Goal: Use online tool/utility: Utilize a website feature to perform a specific function

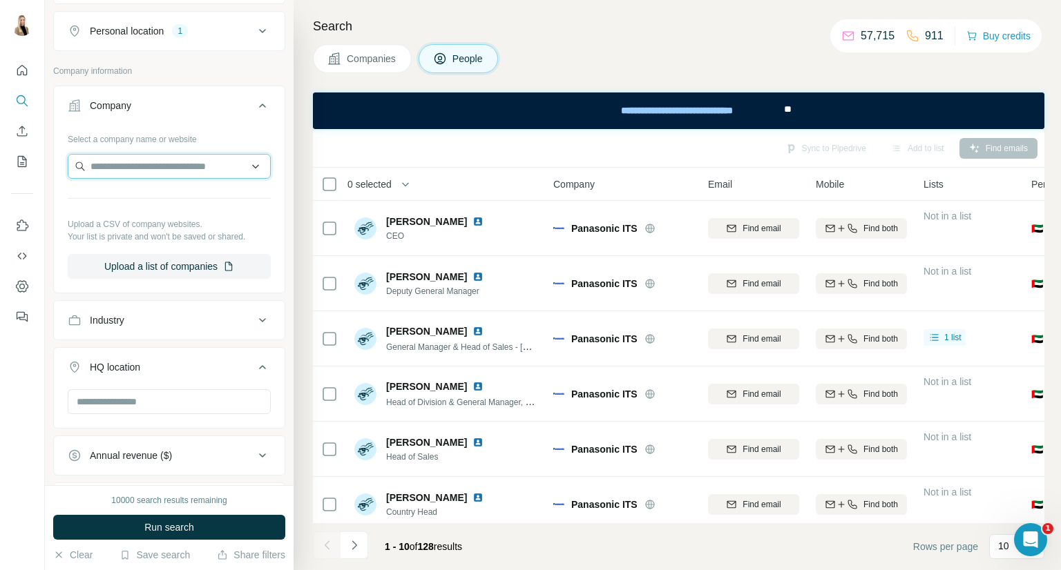
click at [146, 162] on input "text" at bounding box center [169, 166] width 203 height 25
type input "**"
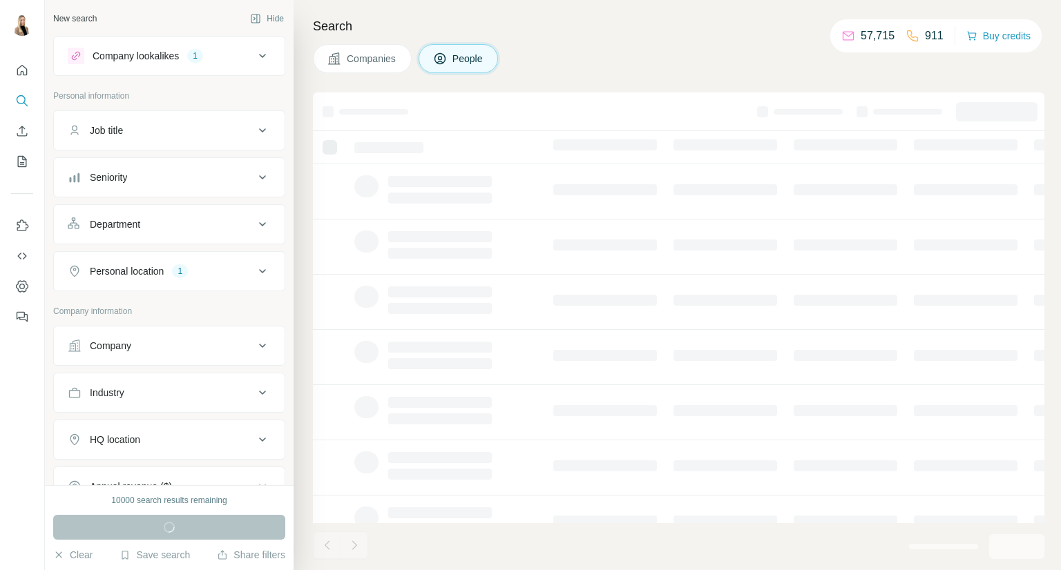
click at [219, 46] on button "Company lookalikes 1" at bounding box center [169, 55] width 231 height 33
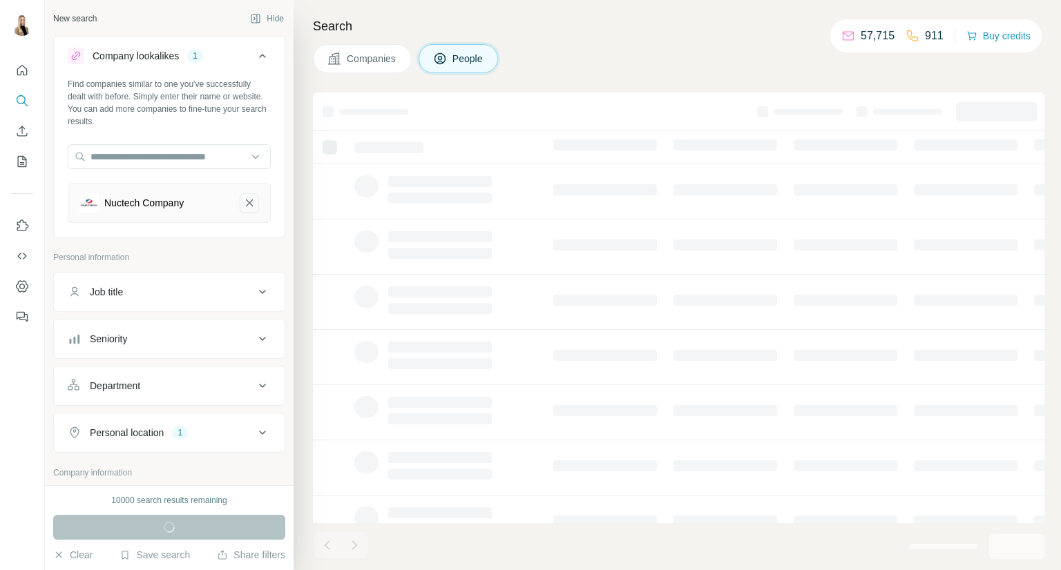
click at [248, 196] on button "Nuctech Company-remove-button" at bounding box center [249, 202] width 19 height 19
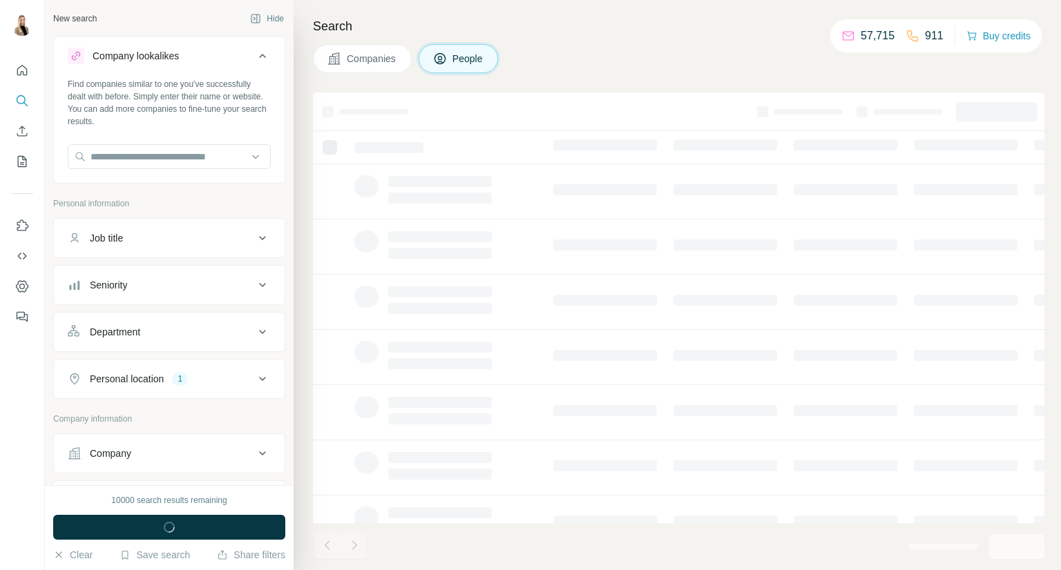
click at [248, 196] on div "Company lookalikes Find companies similar to one you've successfully dealt with…" at bounding box center [169, 433] width 232 height 794
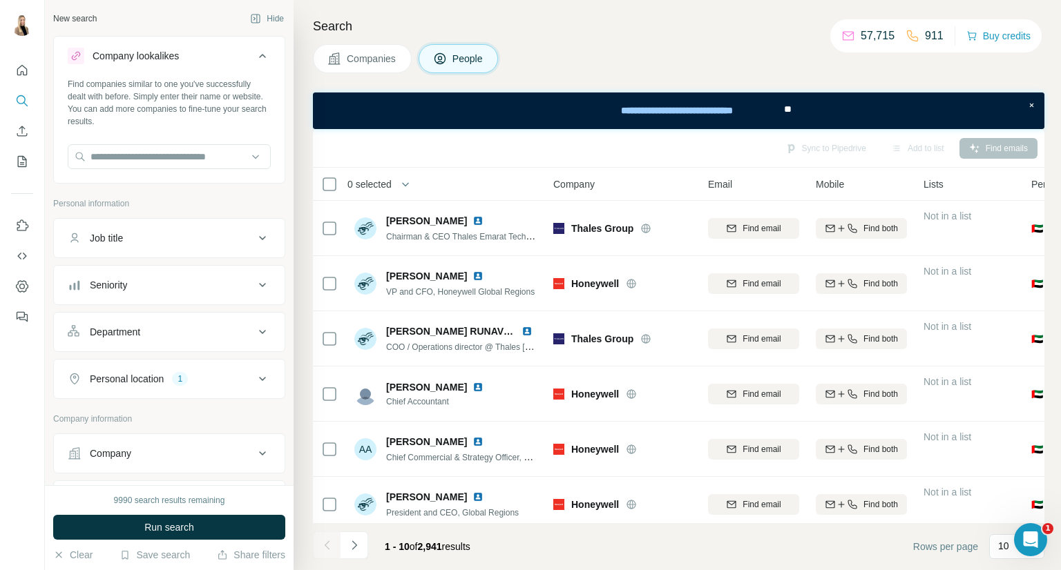
click at [141, 449] on div "Company" at bounding box center [161, 454] width 186 height 14
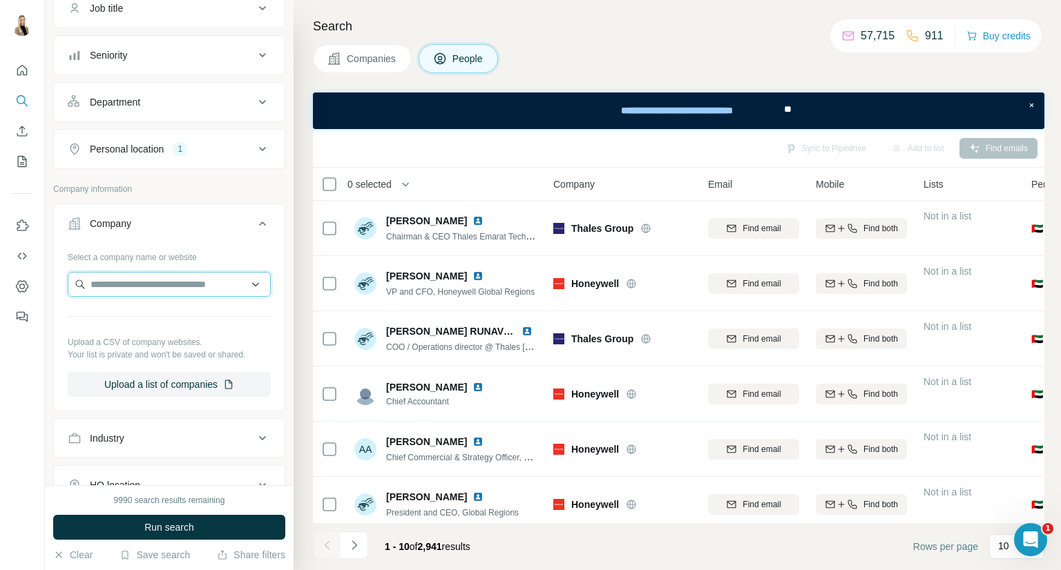
click at [202, 282] on input "text" at bounding box center [169, 284] width 203 height 25
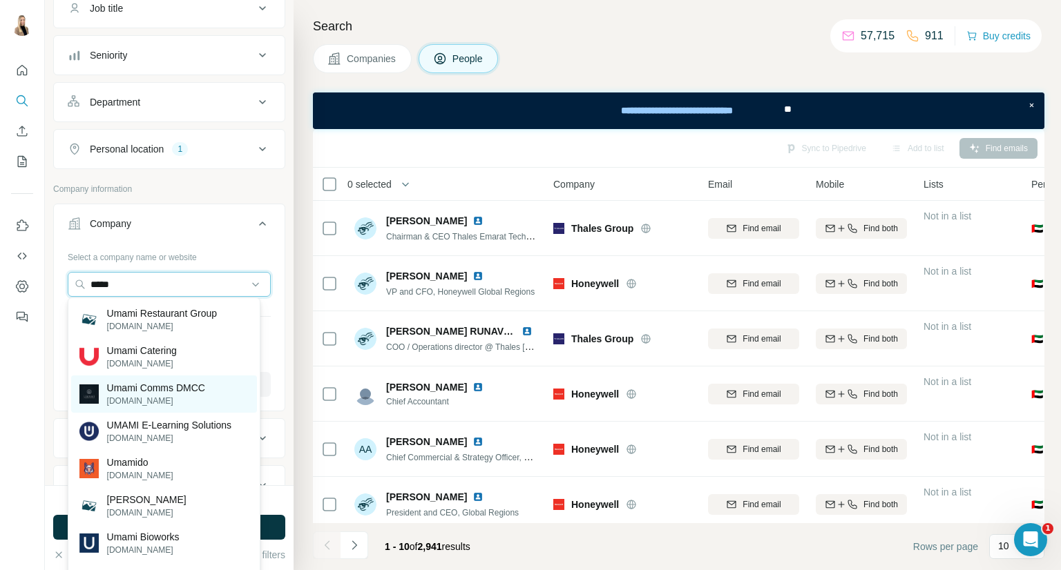
type input "*****"
click at [144, 382] on p "Umami Comms DMCC" at bounding box center [156, 388] width 98 height 14
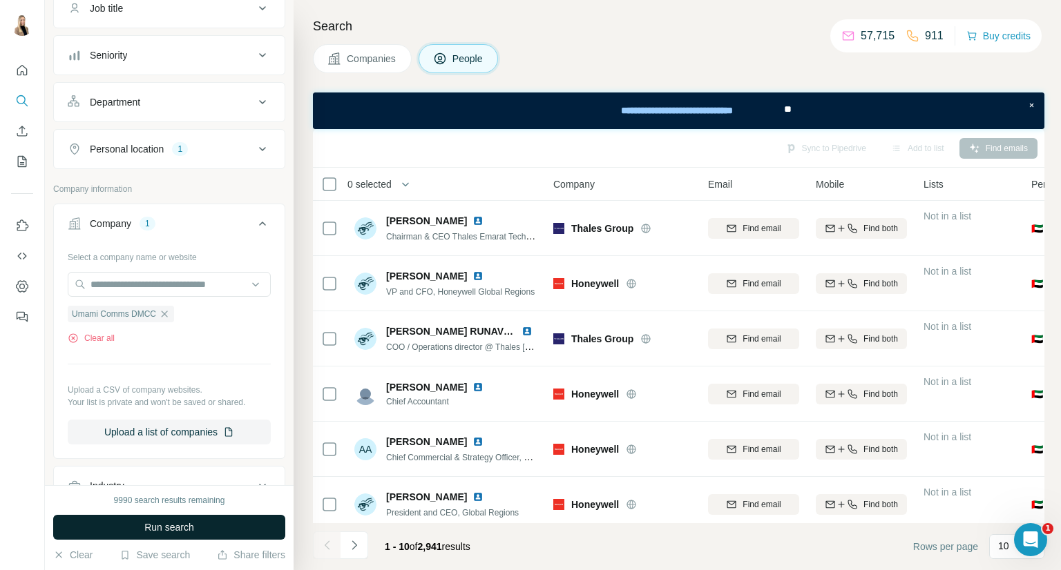
click at [157, 529] on span "Run search" at bounding box center [169, 528] width 50 height 14
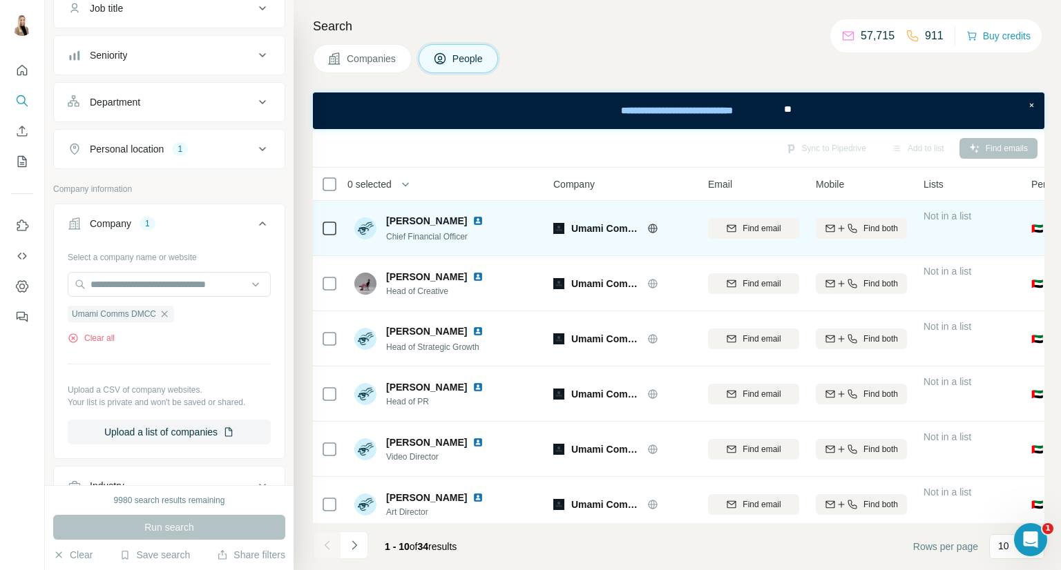
click at [483, 221] on img at bounding box center [477, 220] width 11 height 11
